Goal: Transaction & Acquisition: Purchase product/service

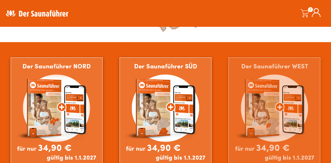
scroll to position [361, 0]
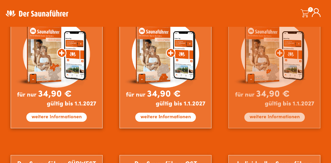
click at [267, 95] on img at bounding box center [274, 65] width 92 height 125
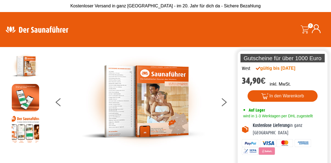
scroll to position [9, 0]
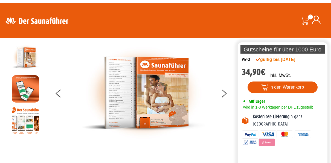
click at [15, 80] on img at bounding box center [25, 88] width 27 height 27
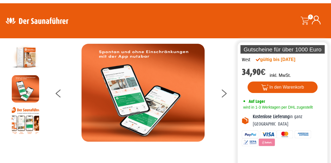
click at [40, 132] on div at bounding box center [25, 120] width 45 height 27
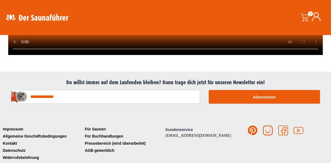
scroll to position [1411, 0]
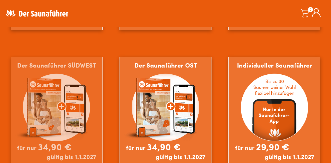
scroll to position [461, 0]
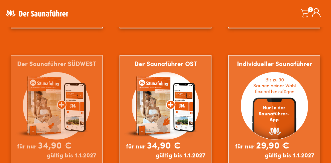
click at [54, 107] on img at bounding box center [57, 117] width 92 height 125
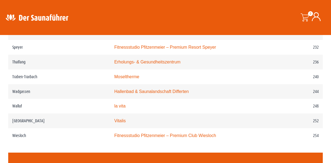
scroll to position [1135, 0]
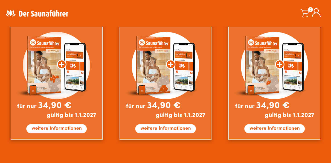
scroll to position [309, 0]
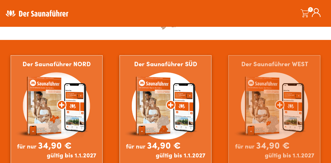
click at [267, 104] on img at bounding box center [274, 117] width 92 height 125
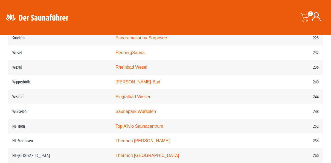
scroll to position [1059, 0]
